Goal: Transaction & Acquisition: Register for event/course

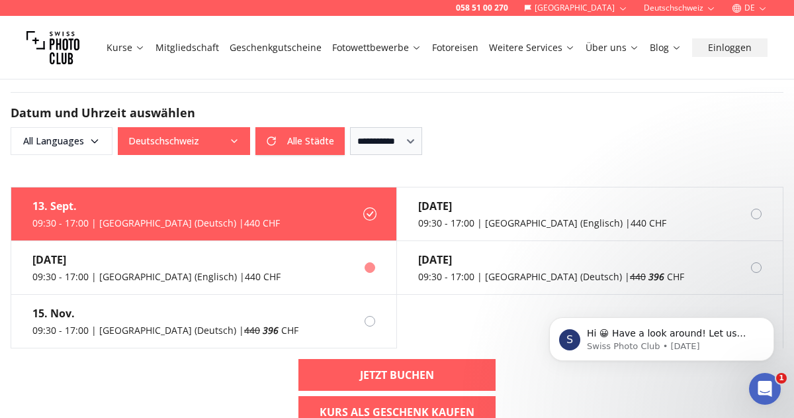
click at [238, 271] on label "[DATE] 09:30 - 17:00 | Basel (Englisch) | 440 CHF" at bounding box center [204, 268] width 386 height 54
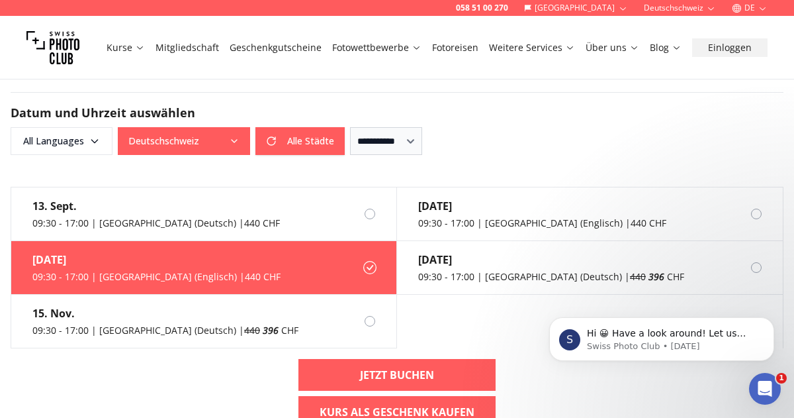
click at [105, 271] on div "09:30 - 17:00 | [GEOGRAPHIC_DATA] (Englisch) | 440 CHF" at bounding box center [156, 276] width 248 height 13
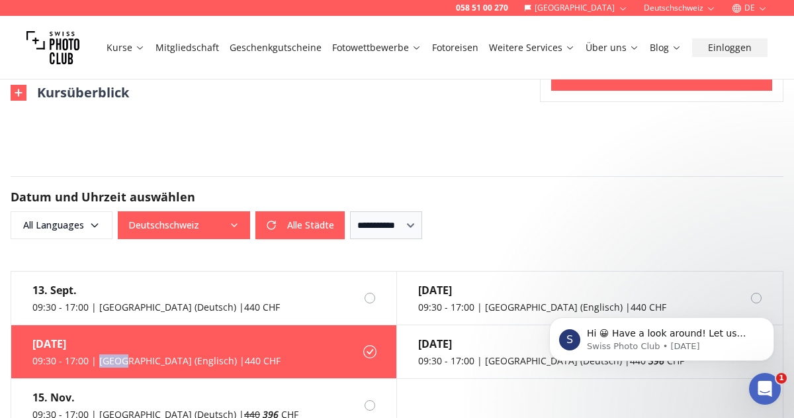
scroll to position [1081, 0]
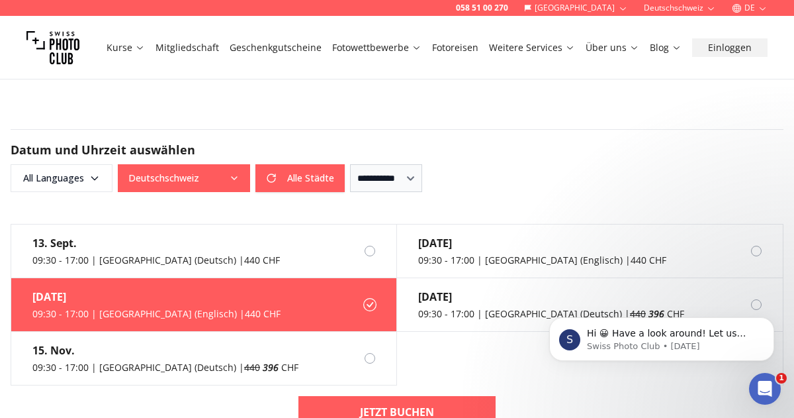
click at [30, 302] on div "[DATE] 09:30 - 17:00 | Basel (Englisch) | 440 CHF" at bounding box center [145, 304] width 269 height 53
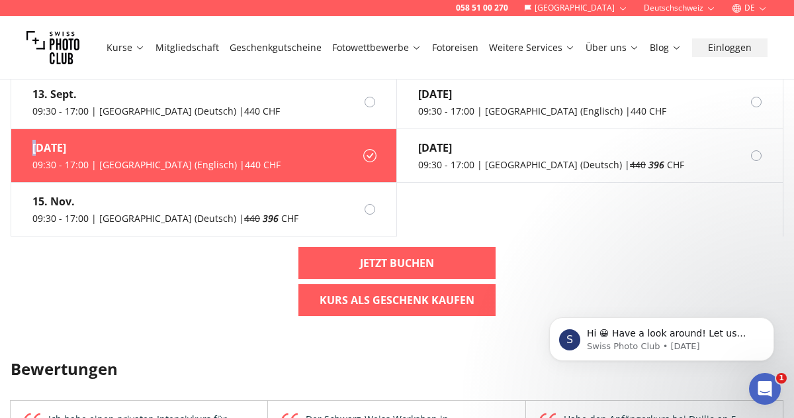
scroll to position [1234, 0]
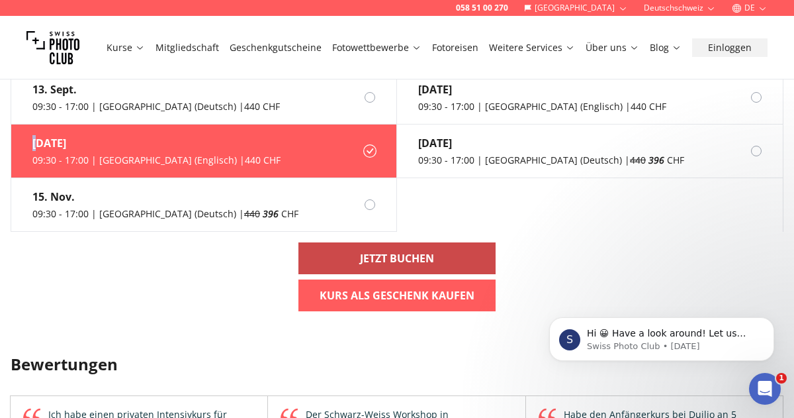
click at [326, 267] on link "Jetzt buchen" at bounding box center [396, 258] width 197 height 32
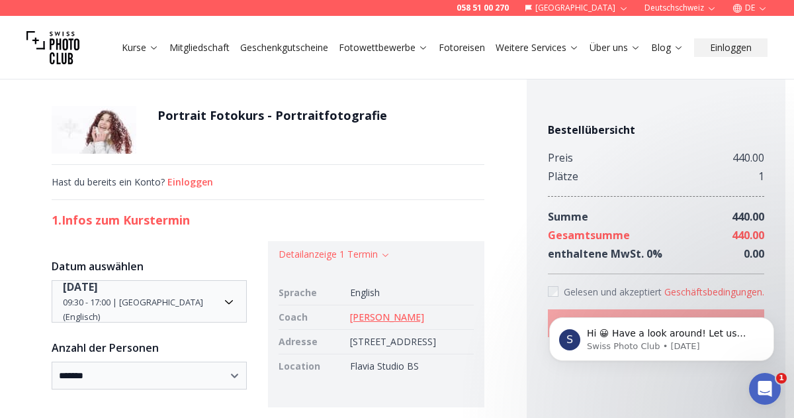
click at [350, 318] on link "[PERSON_NAME]" at bounding box center [387, 316] width 74 height 13
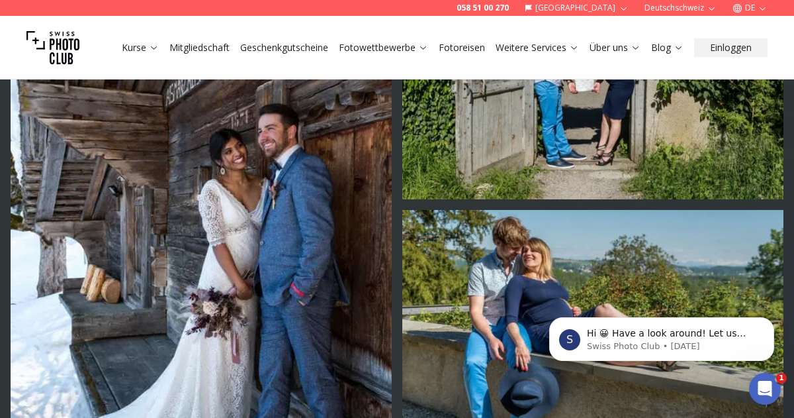
scroll to position [1200, 0]
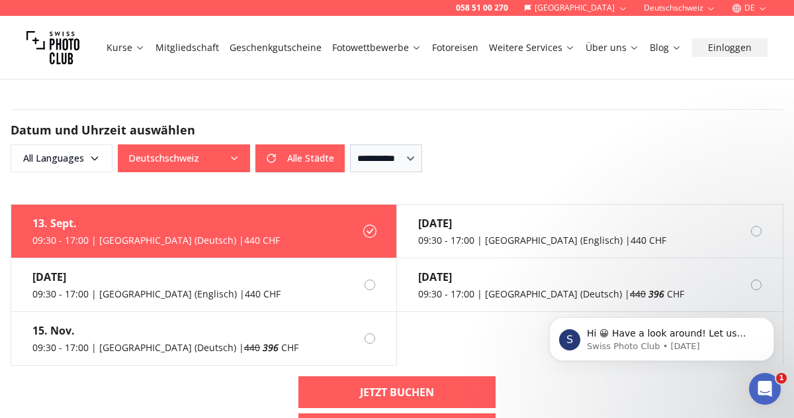
scroll to position [1164, 0]
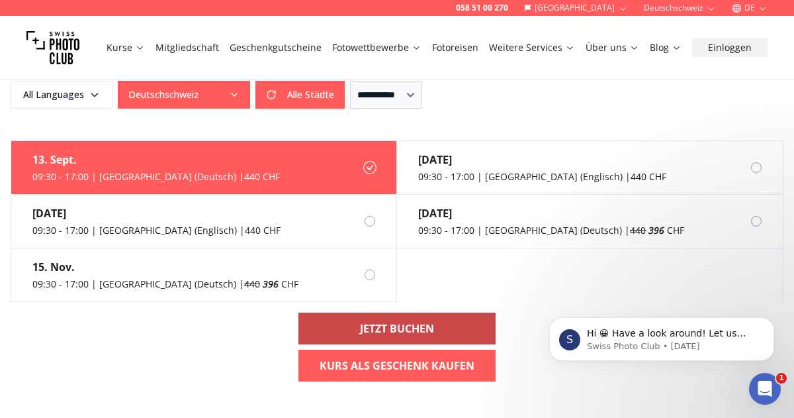
click at [369, 332] on b "Jetzt buchen" at bounding box center [397, 328] width 74 height 16
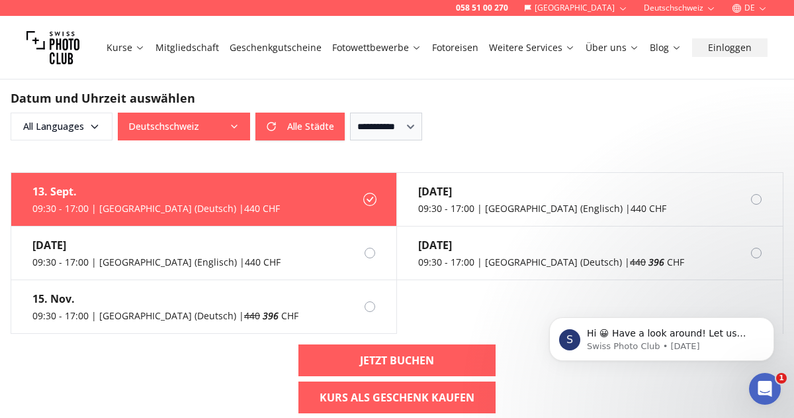
scroll to position [1136, 0]
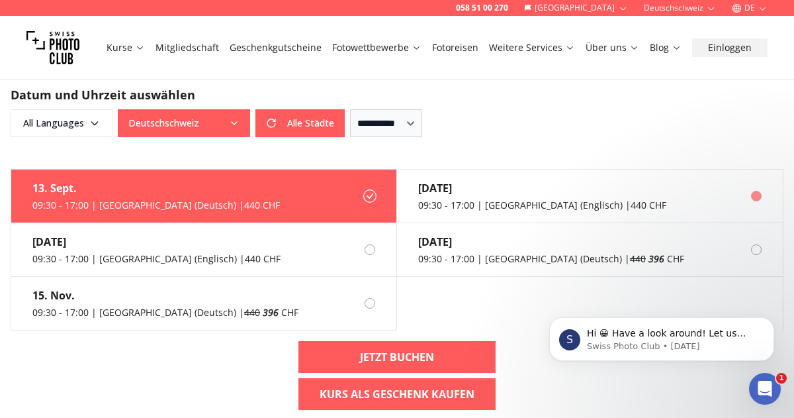
click at [506, 210] on div "09:30 - 17:00 | [GEOGRAPHIC_DATA] (Englisch) | 440 CHF" at bounding box center [542, 205] width 248 height 13
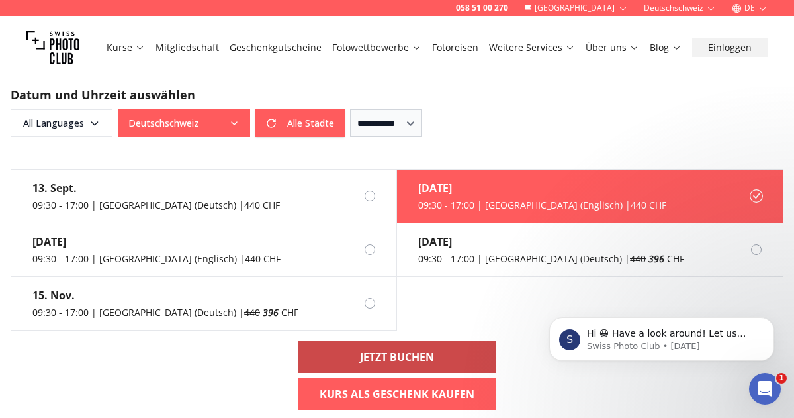
click at [427, 349] on b "Jetzt buchen" at bounding box center [397, 357] width 74 height 16
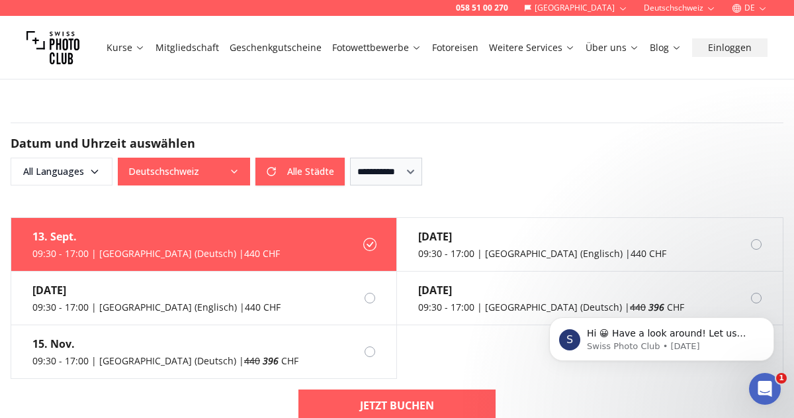
scroll to position [1170, 0]
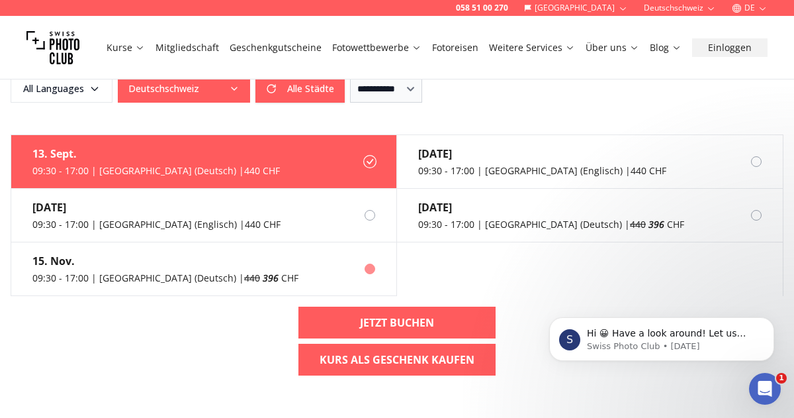
click at [50, 260] on div "15. Nov." at bounding box center [165, 261] width 266 height 16
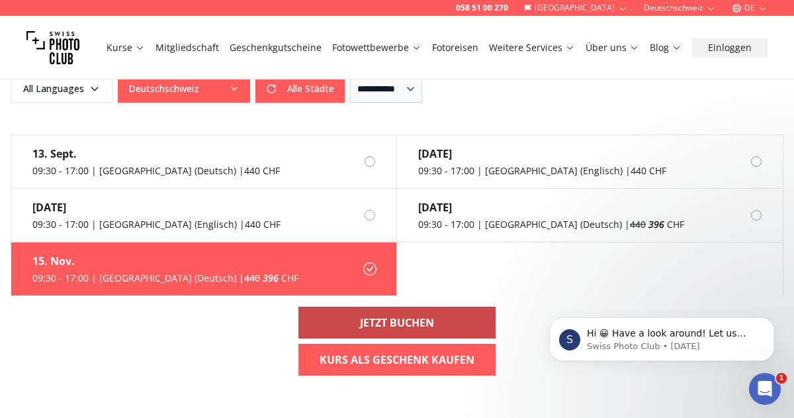
click at [330, 317] on link "Jetzt buchen" at bounding box center [396, 322] width 197 height 32
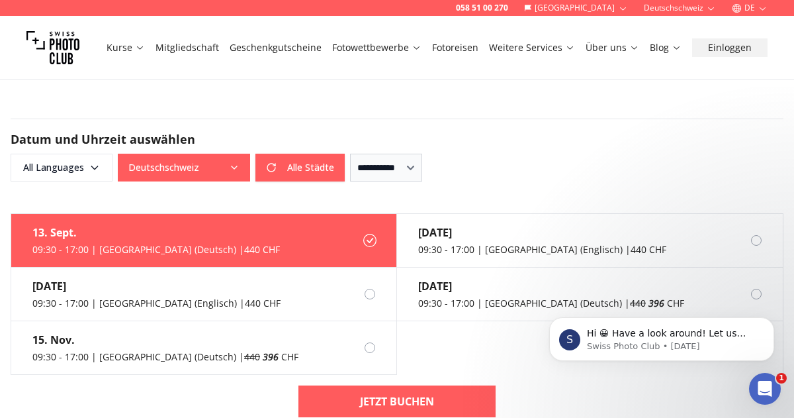
scroll to position [1093, 0]
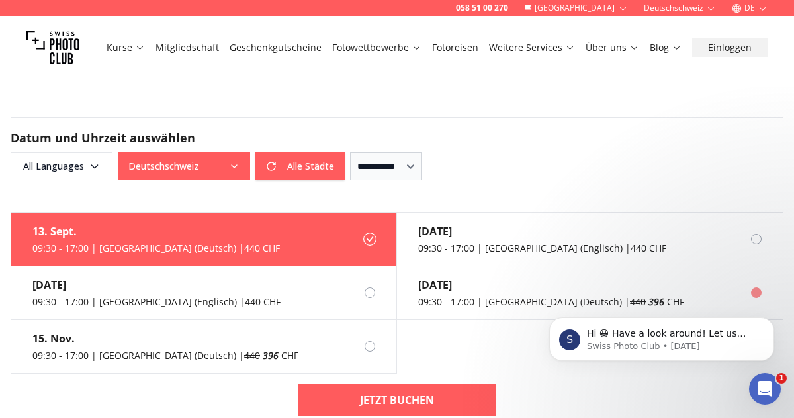
click at [444, 296] on div "09:30 - 17:00 | [GEOGRAPHIC_DATA] (Deutsch) | 440 396 CHF" at bounding box center [551, 301] width 266 height 13
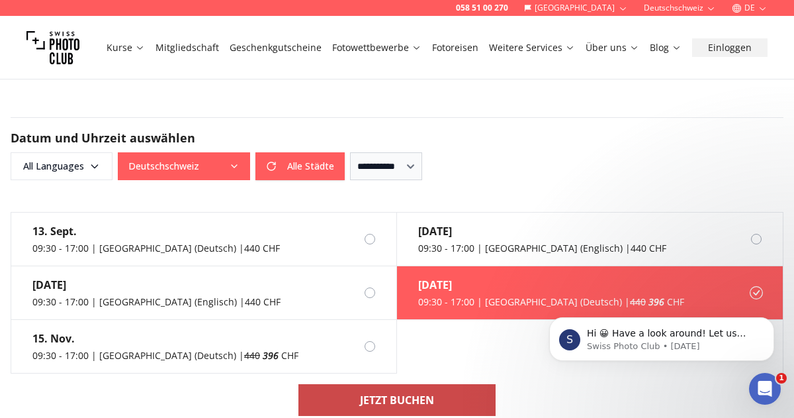
click at [400, 399] on b "Jetzt buchen" at bounding box center [397, 400] width 74 height 16
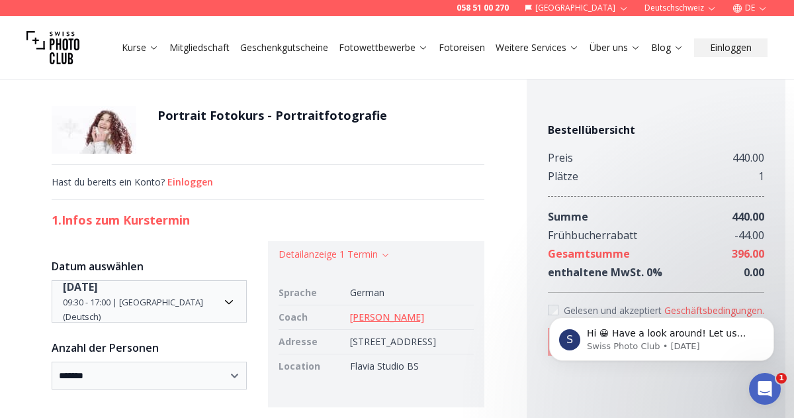
click at [369, 320] on link "[PERSON_NAME]" at bounding box center [387, 316] width 74 height 13
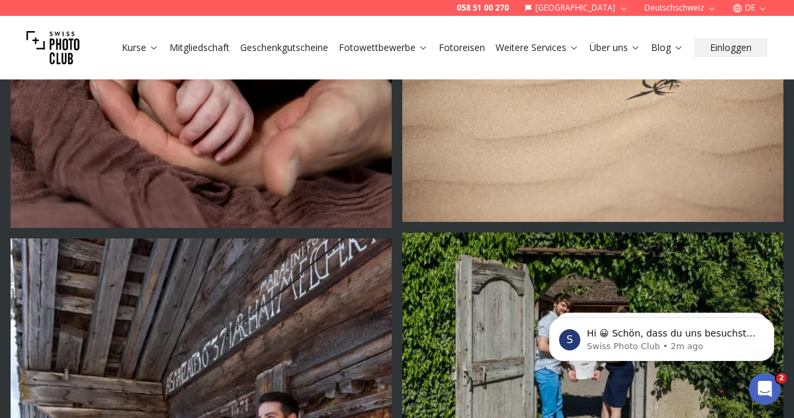
scroll to position [624, 0]
